Goal: Task Accomplishment & Management: Use online tool/utility

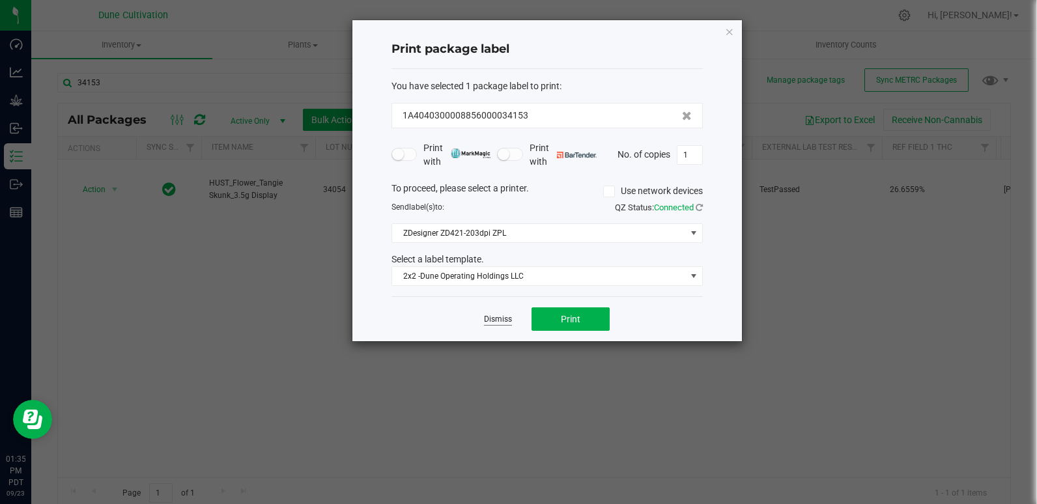
click at [505, 319] on link "Dismiss" at bounding box center [498, 319] width 28 height 11
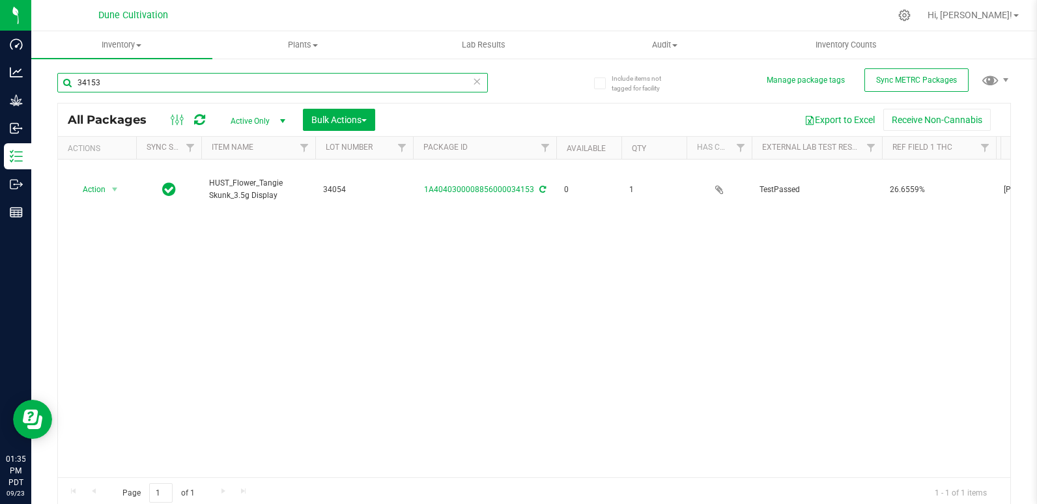
click at [137, 89] on input "34153" at bounding box center [272, 83] width 431 height 20
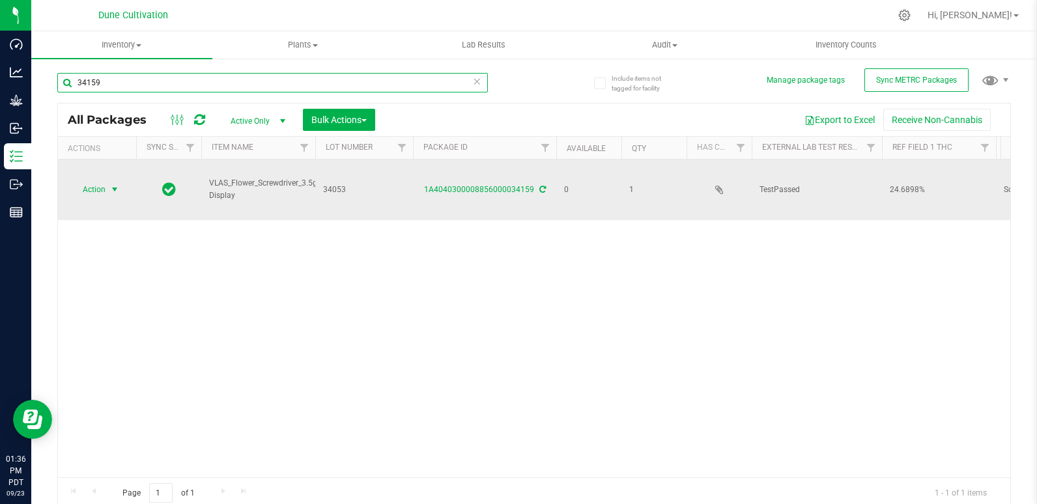
type input "34159"
click at [107, 180] on span "select" at bounding box center [115, 189] width 16 height 18
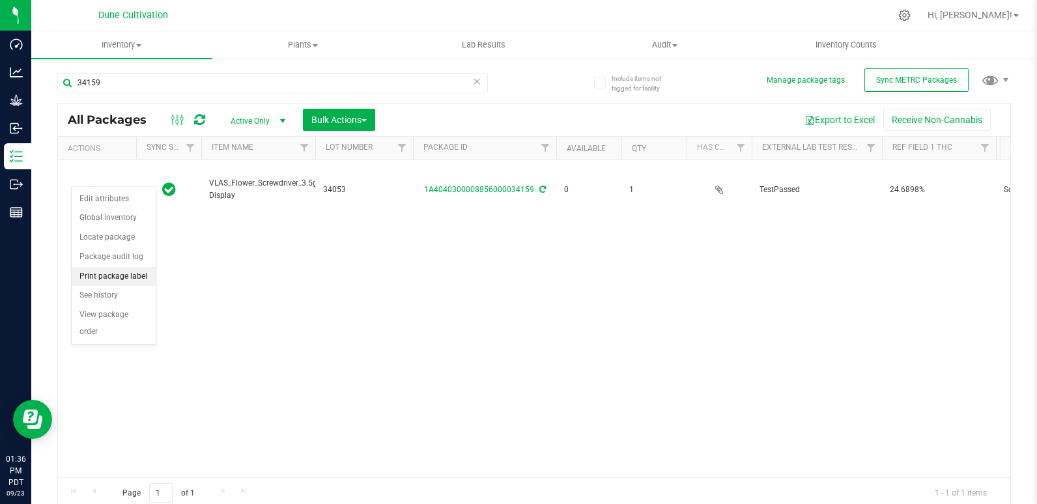
click at [109, 275] on li "Print package label" at bounding box center [114, 277] width 84 height 20
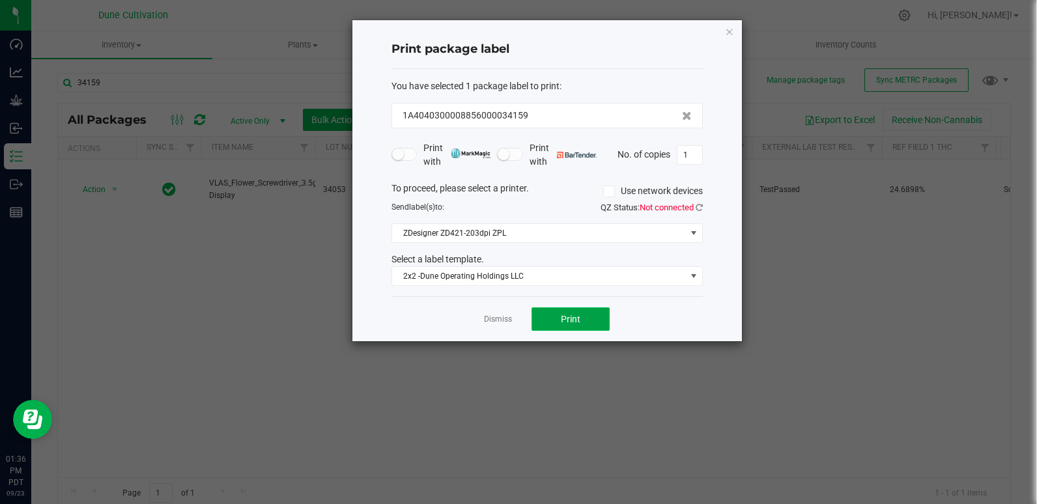
click at [551, 325] on button "Print" at bounding box center [571, 318] width 78 height 23
click at [489, 320] on link "Dismiss" at bounding box center [498, 319] width 28 height 11
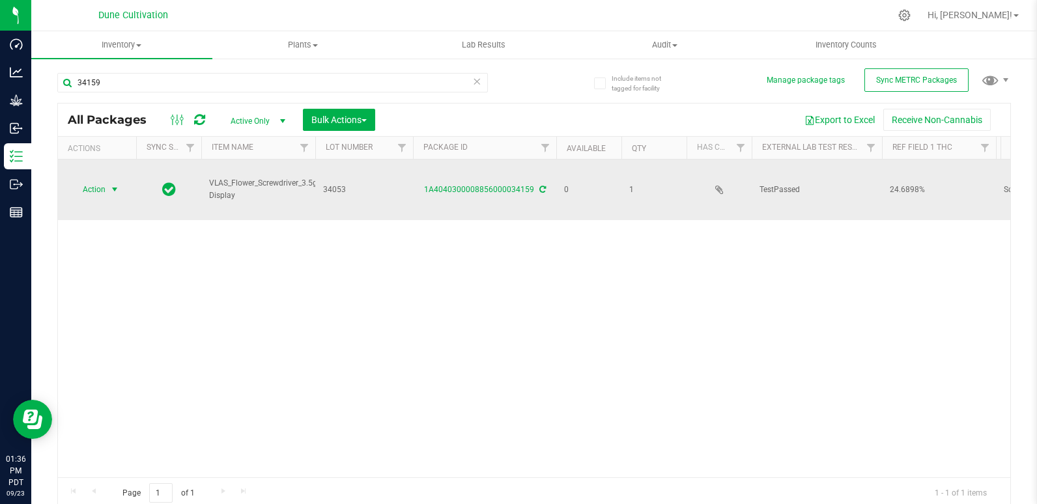
click at [116, 184] on span "select" at bounding box center [114, 189] width 10 height 10
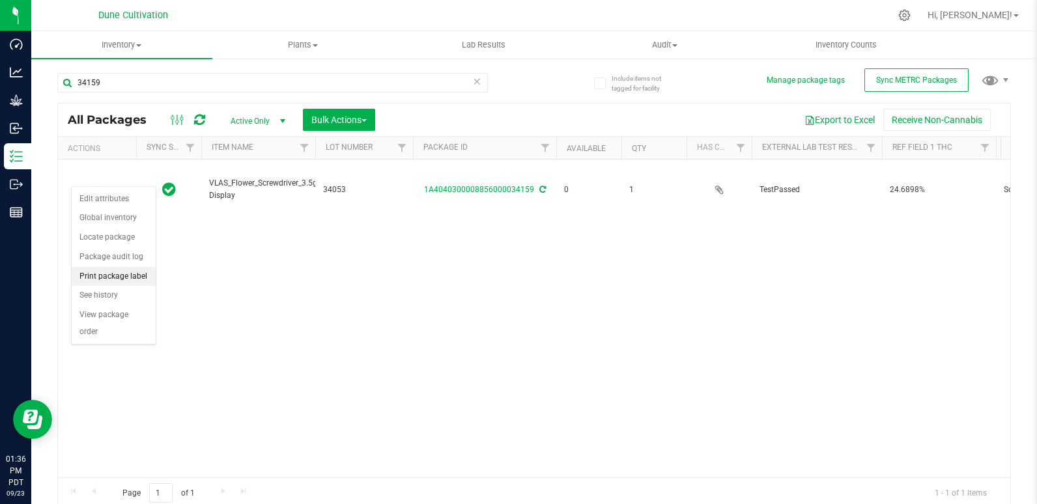
click at [135, 274] on li "Print package label" at bounding box center [114, 277] width 84 height 20
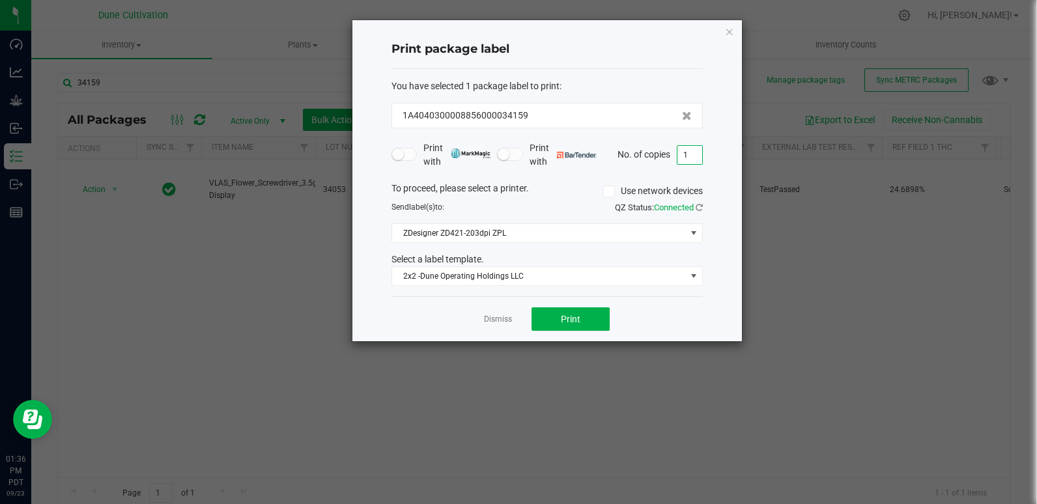
click at [689, 150] on input "1" at bounding box center [689, 155] width 25 height 18
type input "2"
click at [575, 327] on button "Print" at bounding box center [571, 318] width 78 height 23
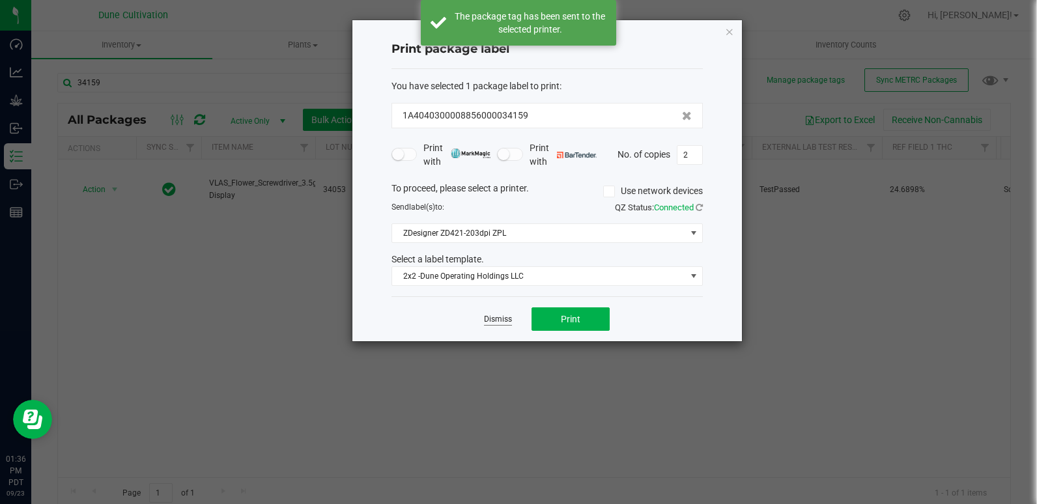
click at [500, 320] on link "Dismiss" at bounding box center [498, 319] width 28 height 11
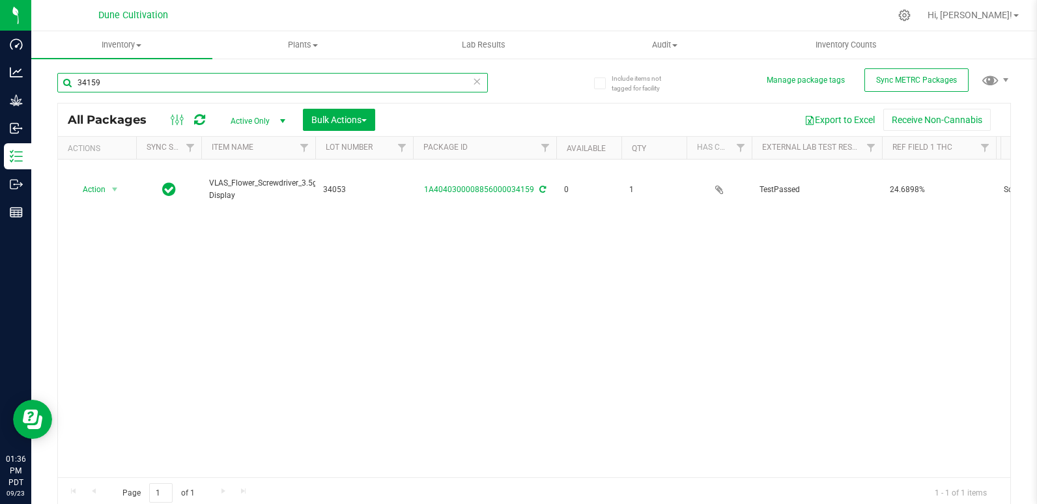
click at [163, 86] on input "34159" at bounding box center [272, 83] width 431 height 20
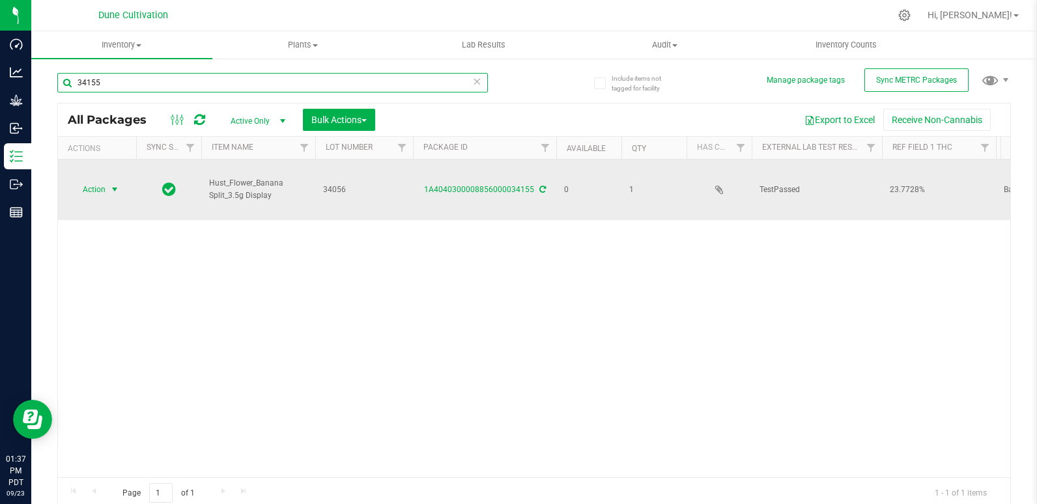
type input "34155"
click at [89, 180] on span "Action" at bounding box center [88, 189] width 35 height 18
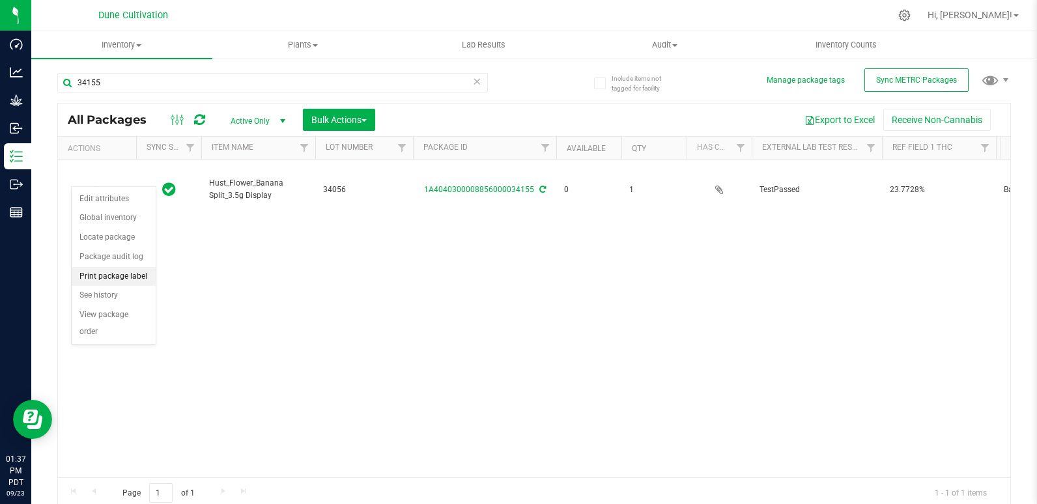
click at [123, 277] on li "Print package label" at bounding box center [114, 277] width 84 height 20
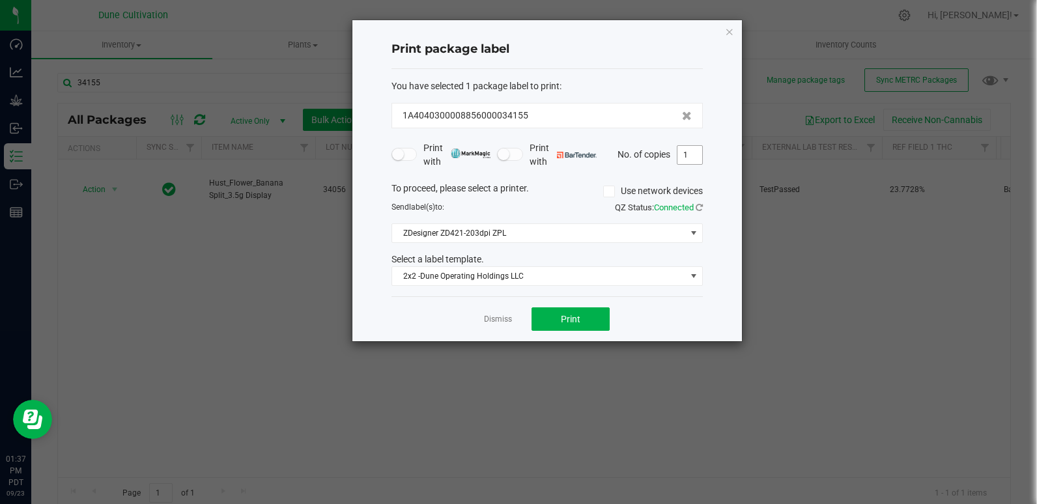
click at [677, 159] on input "1" at bounding box center [689, 155] width 25 height 18
type input "2"
click at [576, 314] on span "Print" at bounding box center [571, 319] width 20 height 10
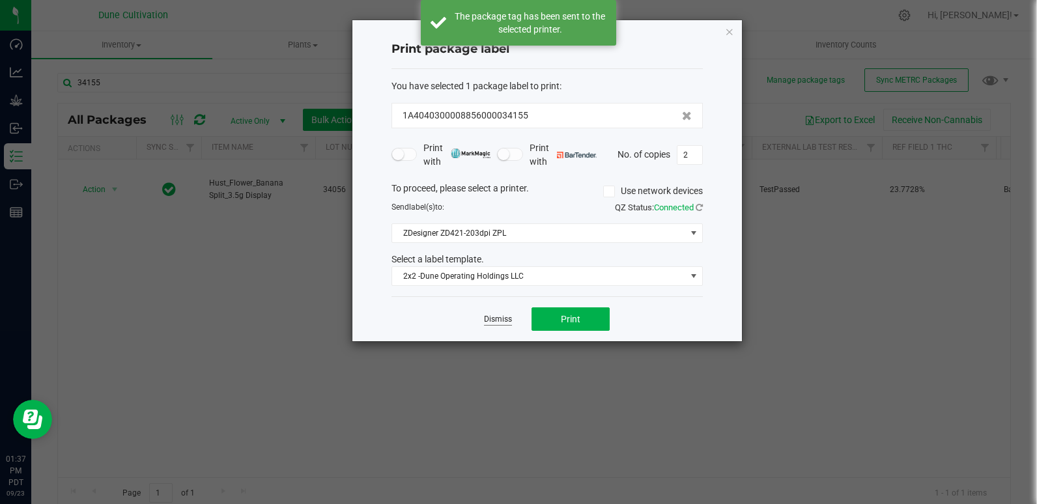
click at [500, 324] on link "Dismiss" at bounding box center [498, 319] width 28 height 11
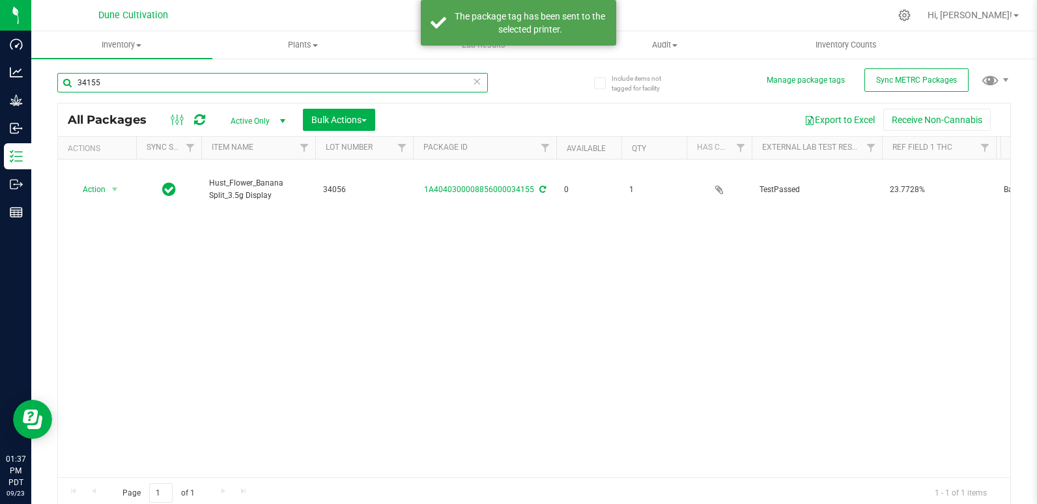
click at [116, 85] on input "34155" at bounding box center [272, 83] width 431 height 20
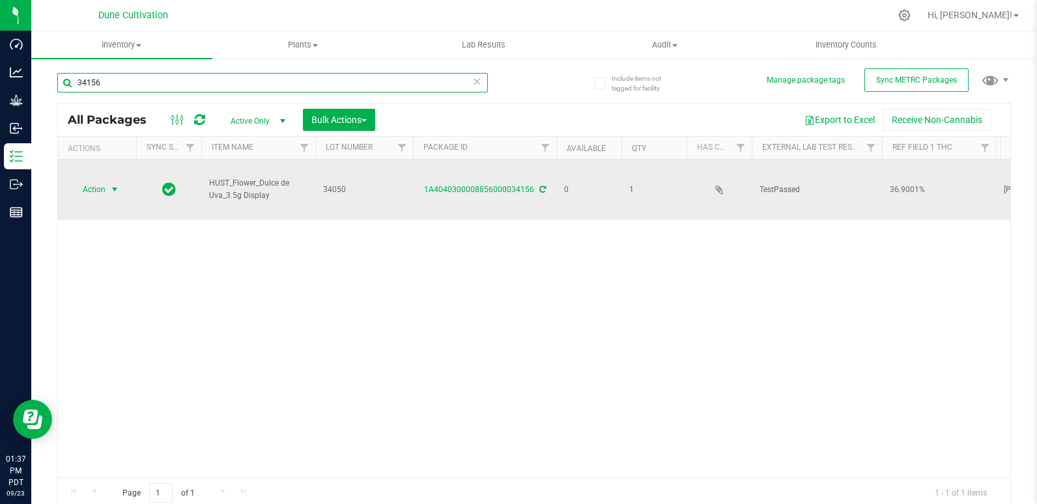
type input "34156"
click at [78, 180] on span "Action" at bounding box center [88, 189] width 35 height 18
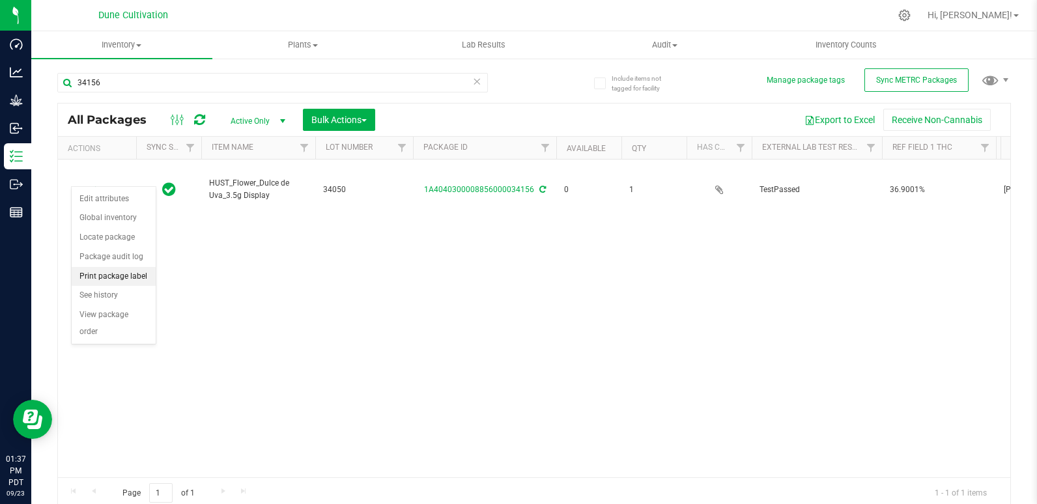
click at [132, 274] on li "Print package label" at bounding box center [114, 277] width 84 height 20
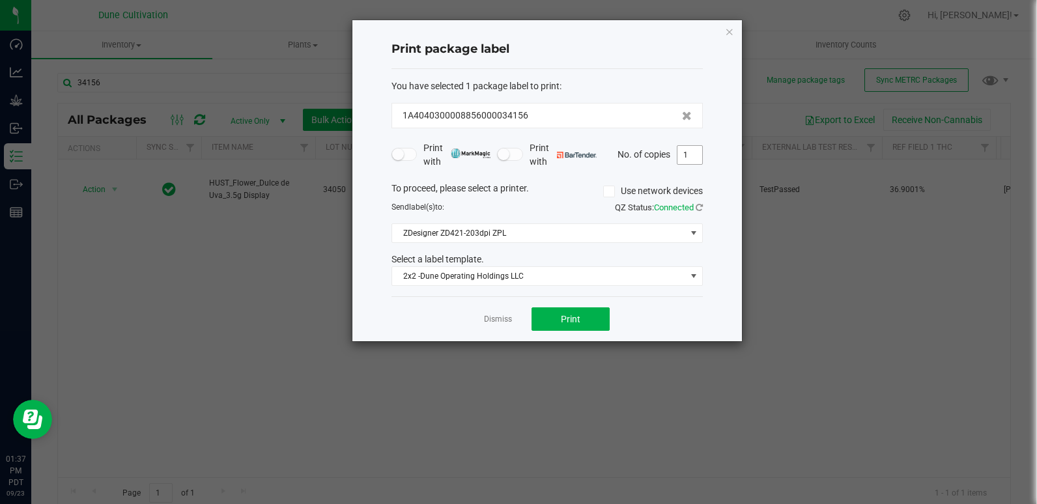
click at [698, 159] on input "1" at bounding box center [689, 155] width 25 height 18
type input "2"
click at [568, 322] on span "Print" at bounding box center [571, 319] width 20 height 10
